Goal: Information Seeking & Learning: Learn about a topic

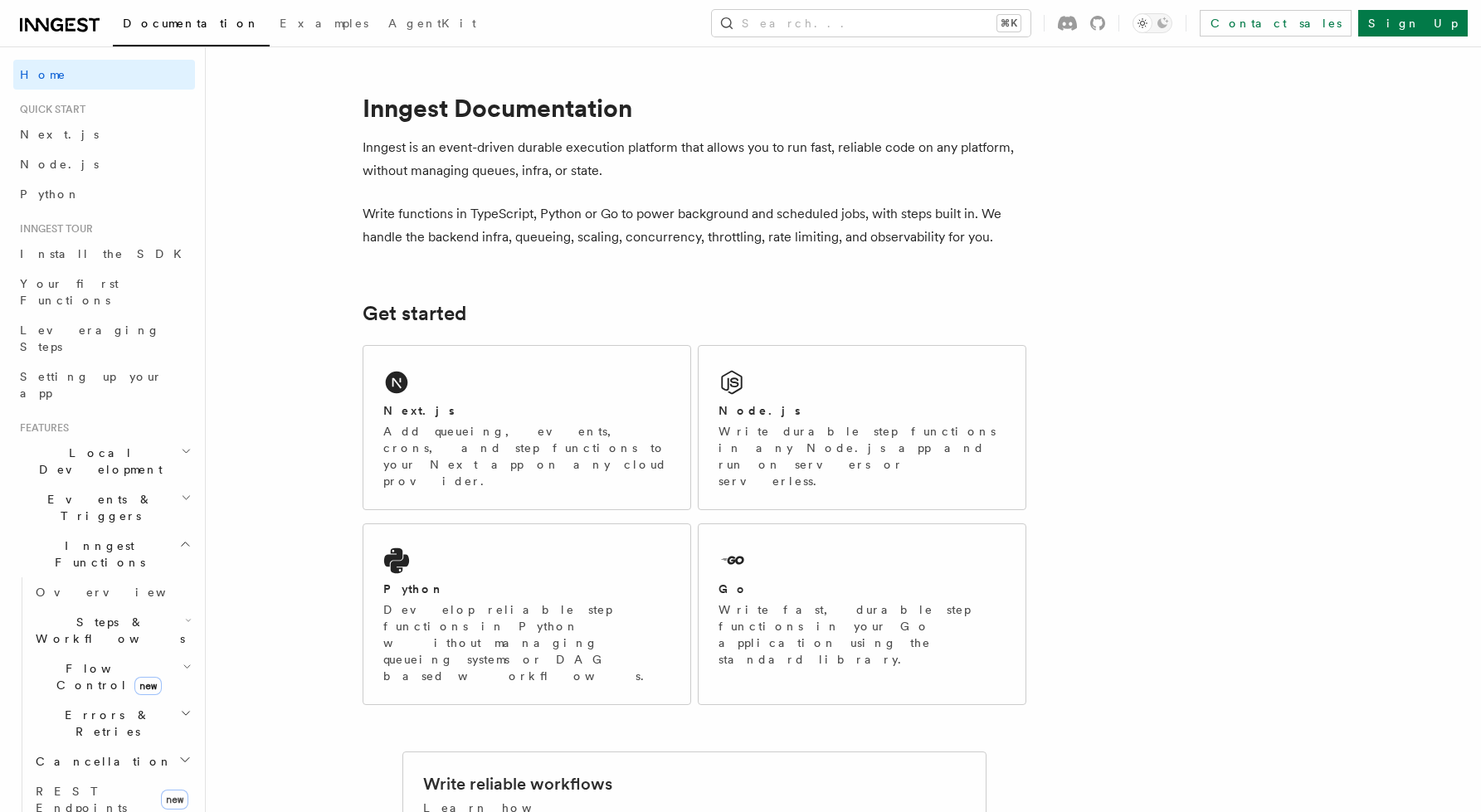
click at [638, 153] on p "Inngest is an event-driven durable execution platform that allows you to run fa…" at bounding box center [694, 159] width 664 height 47
click at [738, 162] on p "Inngest is an event-driven durable execution platform that allows you to run fa…" at bounding box center [694, 159] width 664 height 47
drag, startPoint x: 403, startPoint y: 213, endPoint x: 673, endPoint y: 213, distance: 270.0
click at [673, 213] on p "Write functions in TypeScript, Python or Go to power background and scheduled j…" at bounding box center [694, 225] width 664 height 47
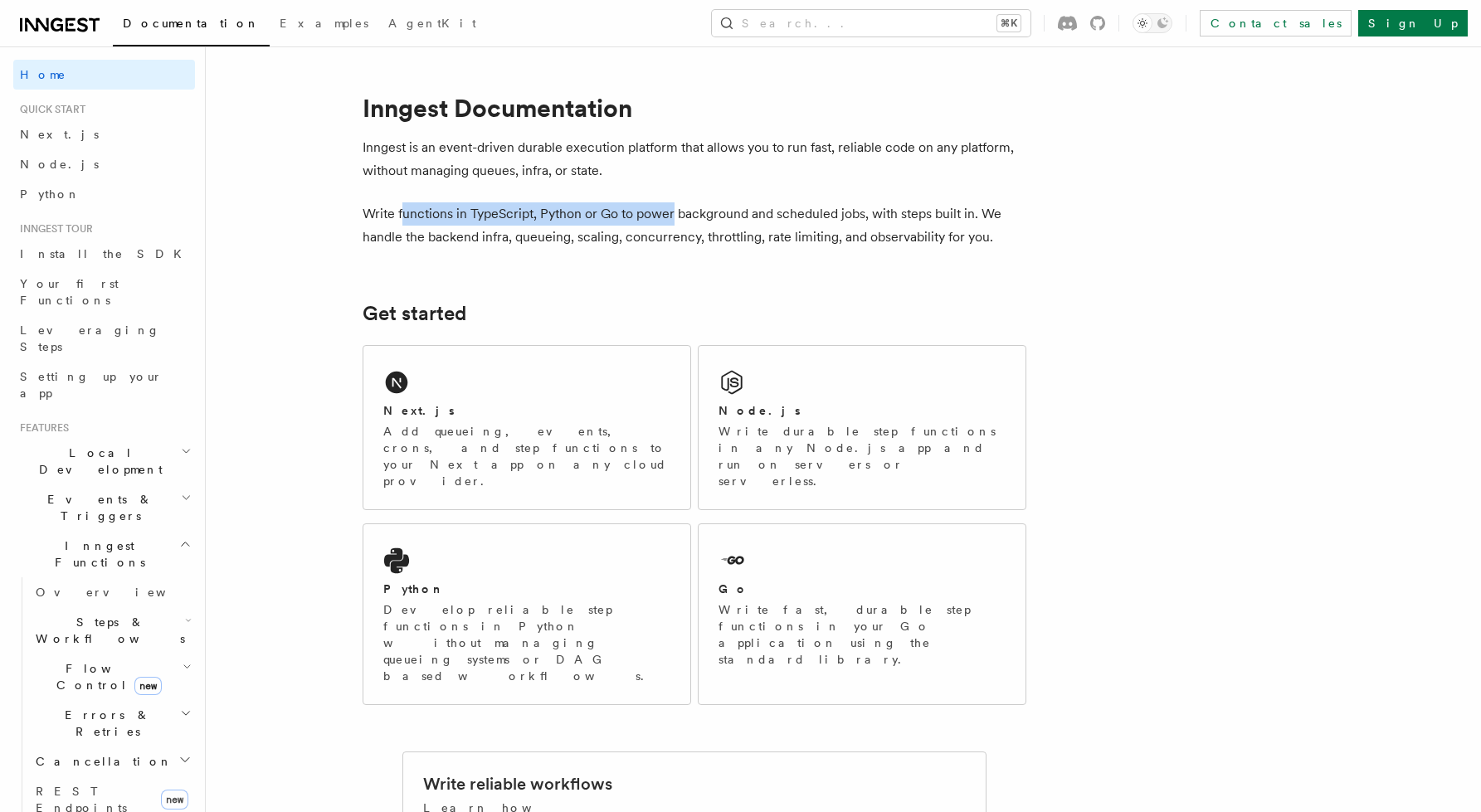
click at [703, 211] on p "Write functions in TypeScript, Python or Go to power background and scheduled j…" at bounding box center [694, 225] width 664 height 47
drag, startPoint x: 703, startPoint y: 211, endPoint x: 834, endPoint y: 214, distance: 131.0
click at [834, 214] on p "Write functions in TypeScript, Python or Go to power background and scheduled j…" at bounding box center [694, 225] width 664 height 47
click at [895, 217] on p "Write functions in TypeScript, Python or Go to power background and scheduled j…" at bounding box center [694, 225] width 664 height 47
click at [951, 212] on p "Write functions in TypeScript, Python or Go to power background and scheduled j…" at bounding box center [694, 225] width 664 height 47
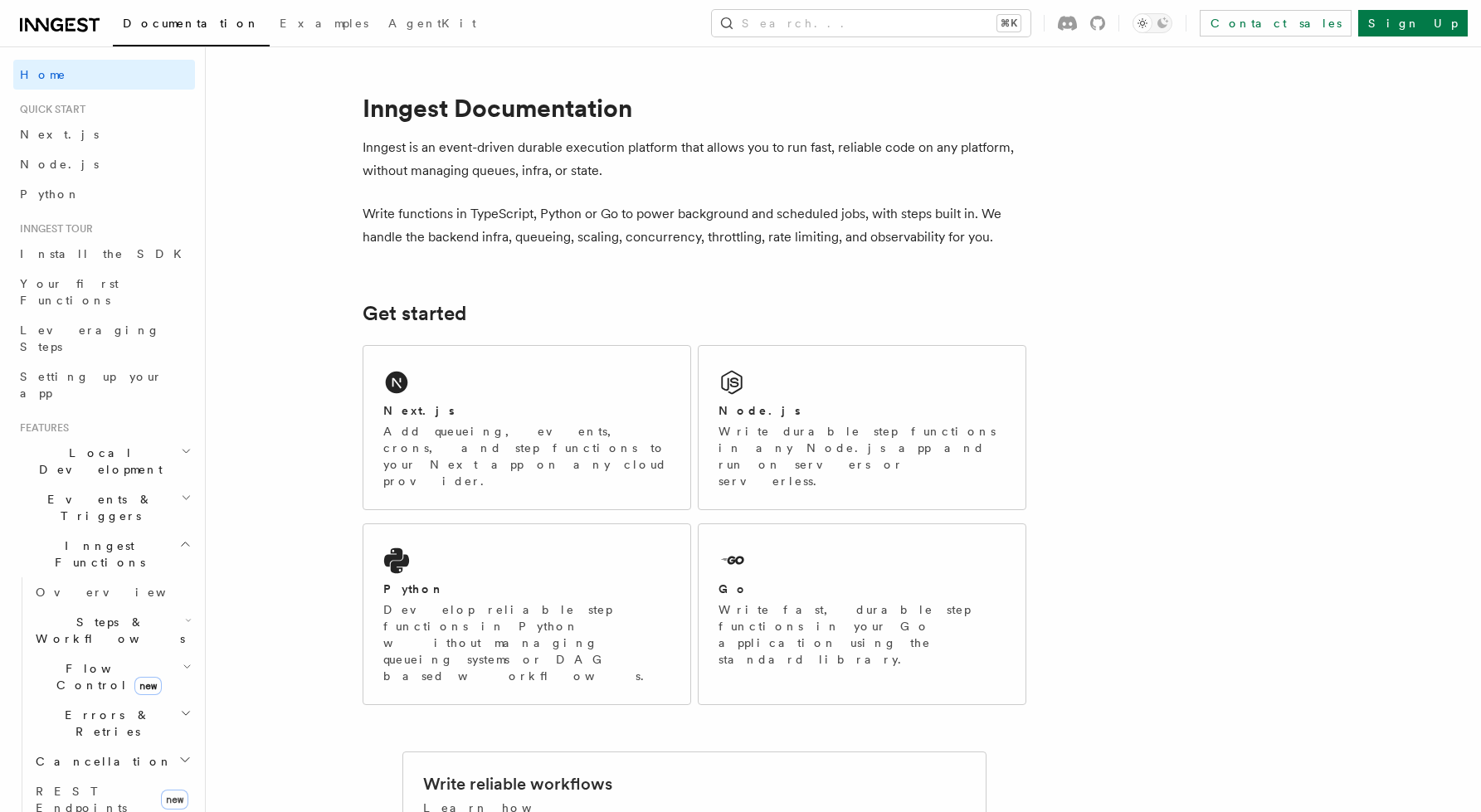
click at [951, 212] on p "Write functions in TypeScript, Python or Go to power background and scheduled j…" at bounding box center [694, 225] width 664 height 47
